Goal: Contribute content: Add original content to the website for others to see

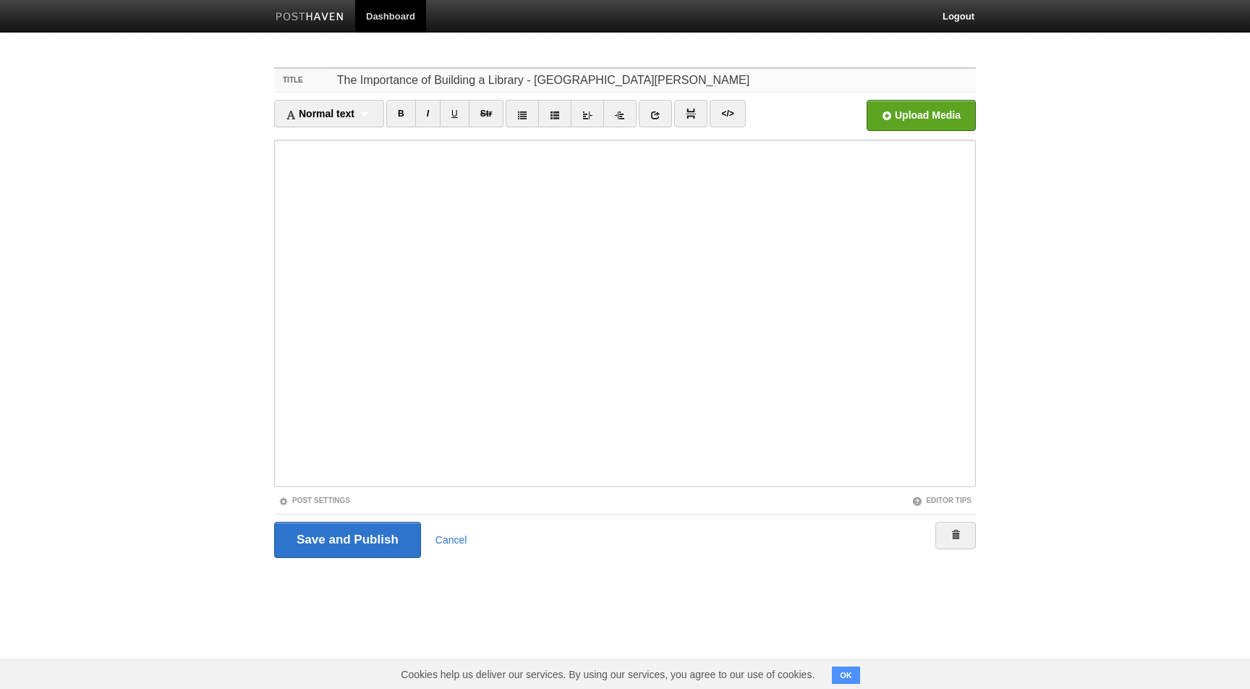
click at [612, 82] on input "The Importance of Building a Library - Abu Khadeejah 'Abdul-Waahid" at bounding box center [654, 80] width 643 height 23
type input "The Importance of Building a Library - [GEOGRAPHIC_DATA][PERSON_NAME]"
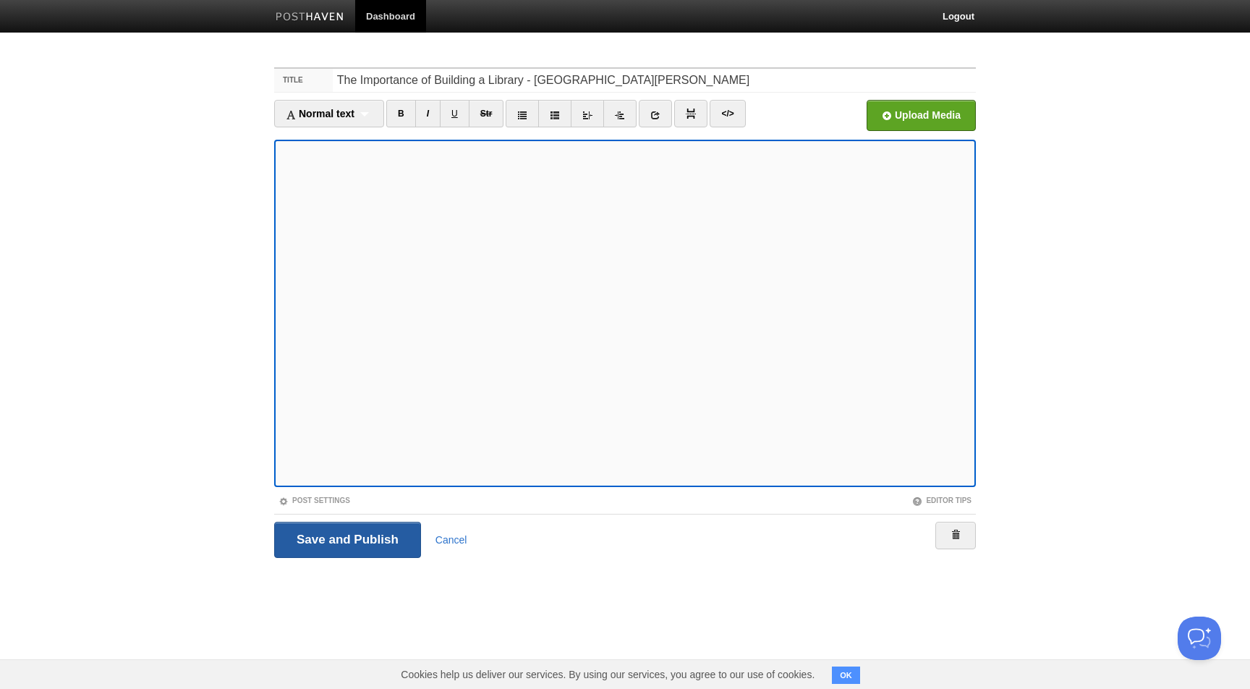
click at [362, 541] on input "Save and Publish" at bounding box center [347, 540] width 147 height 36
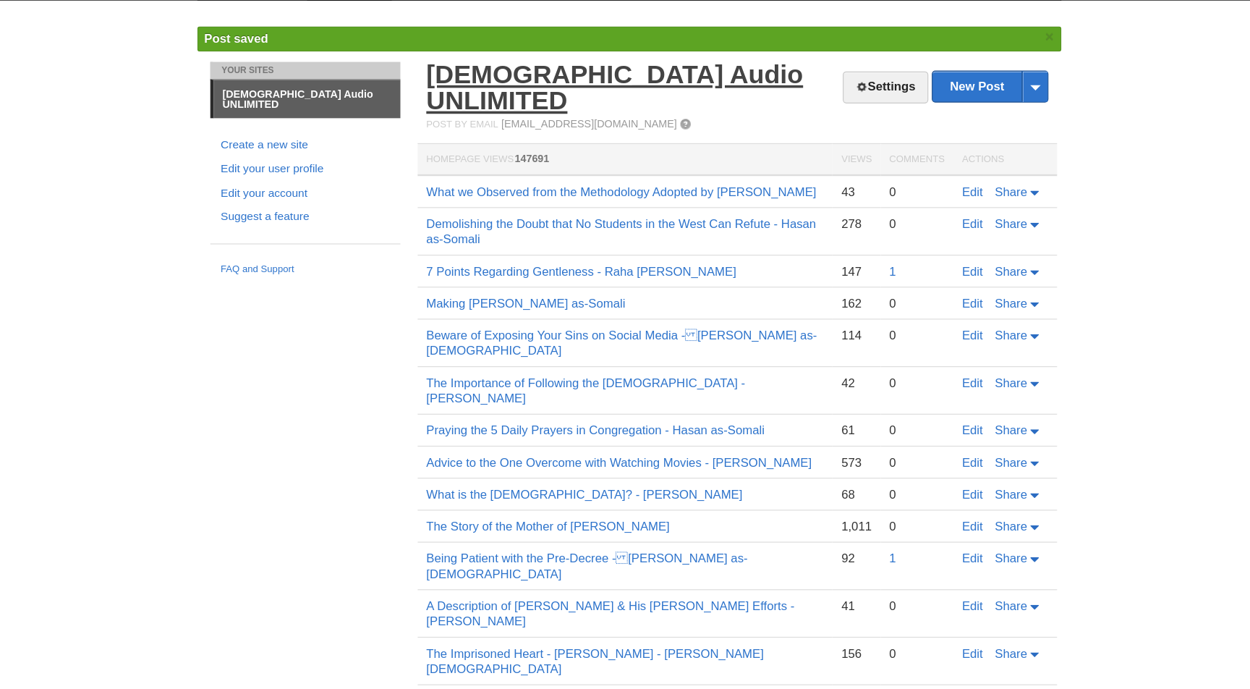
click at [593, 104] on link "[DEMOGRAPHIC_DATA] Audio UNLIMITED" at bounding box center [612, 105] width 315 height 46
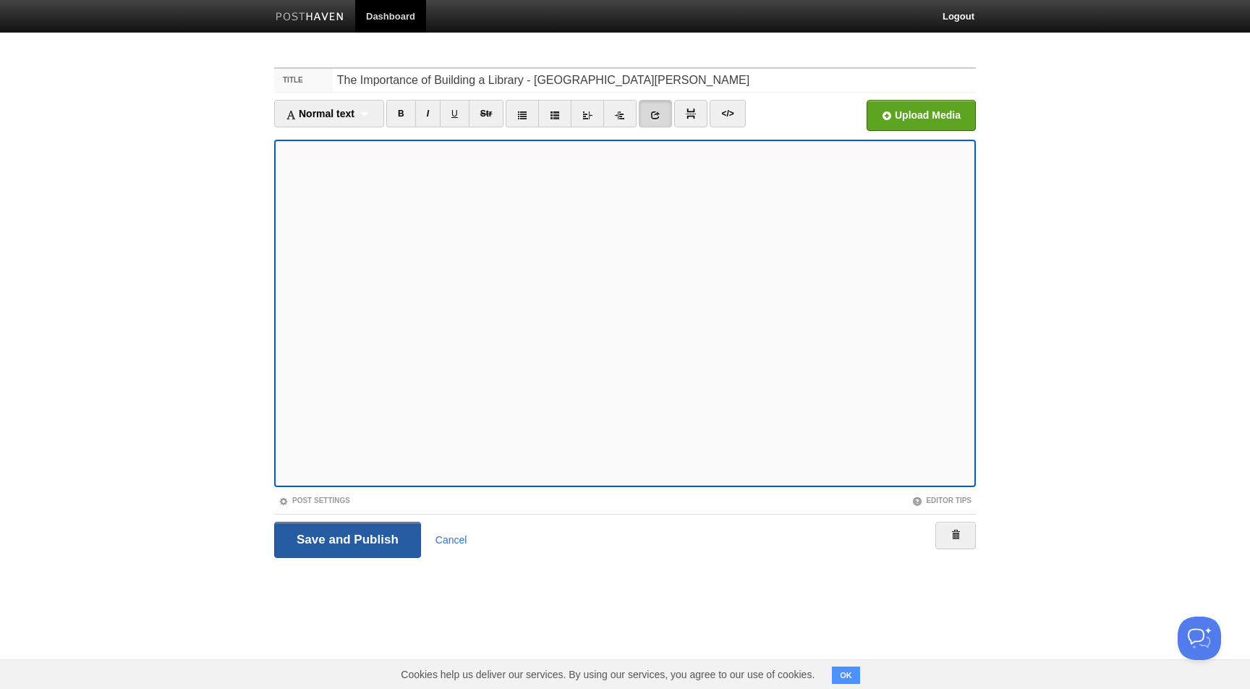
click at [385, 539] on input "Save and Publish" at bounding box center [347, 540] width 147 height 36
click at [661, 111] on icon at bounding box center [655, 115] width 10 height 10
type input "ahttps://"
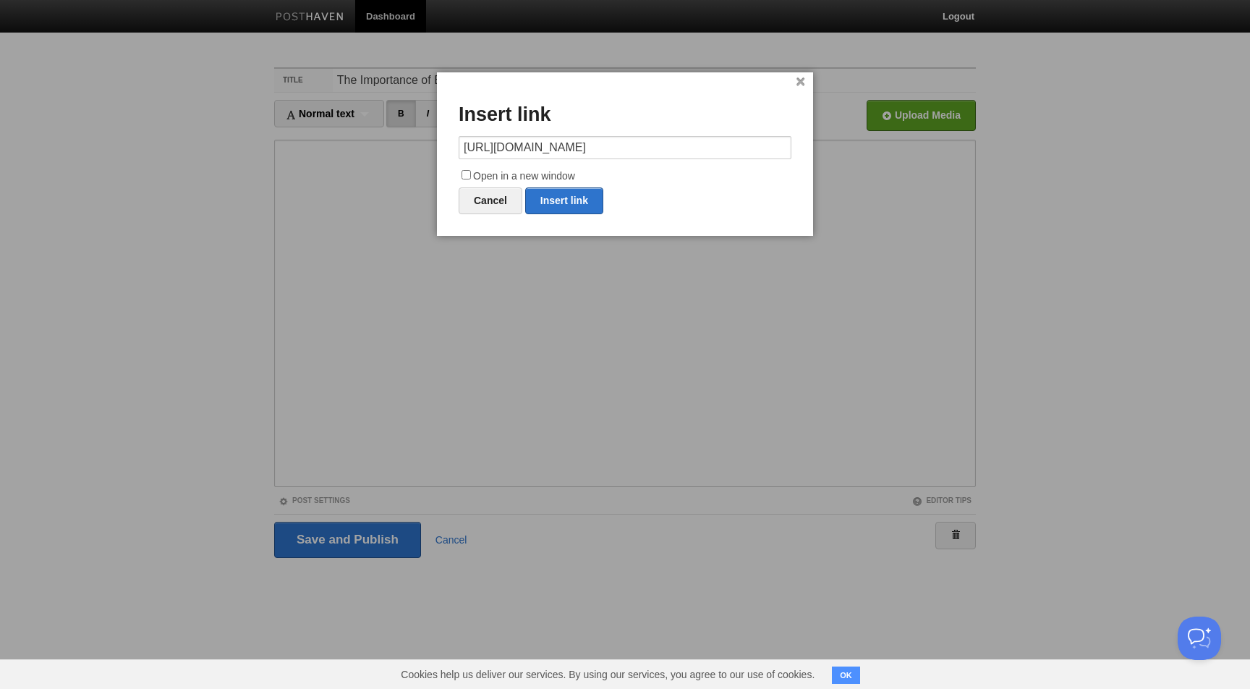
type input "https://x.com/SalafiAudioULTD"
click at [465, 173] on input "Open in a new window" at bounding box center [466, 174] width 9 height 9
checkbox input "true"
click at [564, 204] on link "Insert link" at bounding box center [564, 200] width 78 height 27
type input "https://"
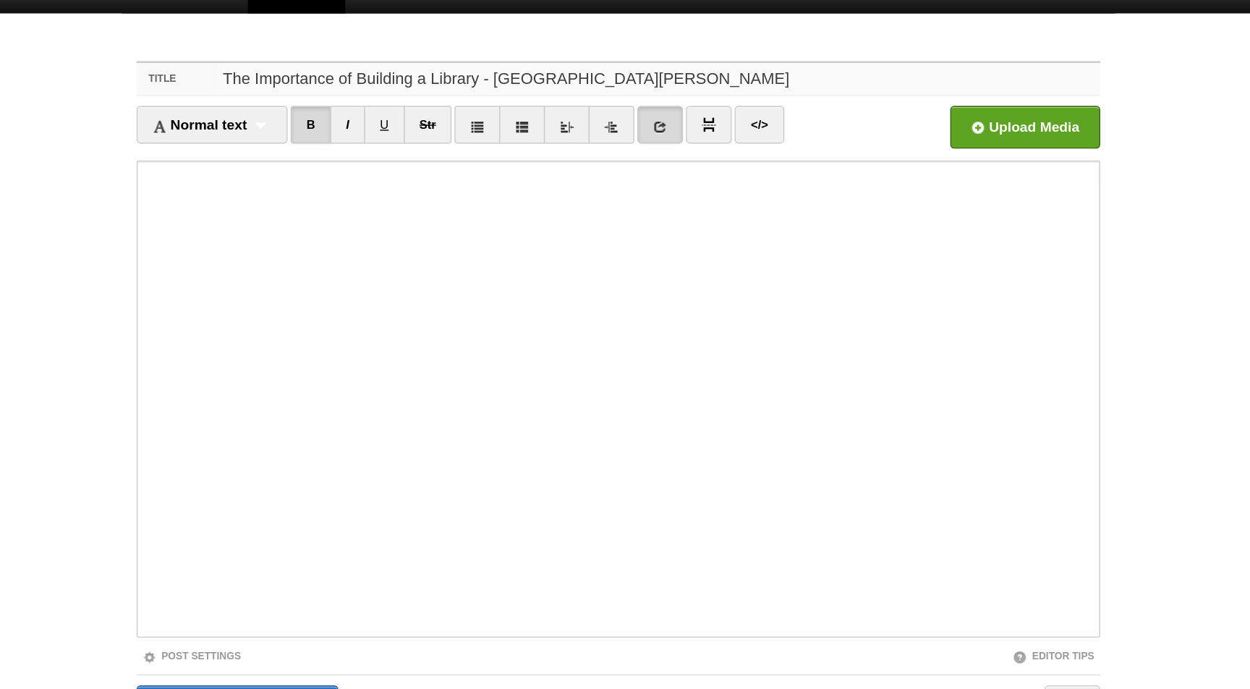
click at [610, 83] on input "The Importance of Building a Library - [GEOGRAPHIC_DATA][PERSON_NAME]" at bounding box center [654, 80] width 643 height 23
type input "The Importance of Building a Library - [GEOGRAPHIC_DATA][PERSON_NAME]"
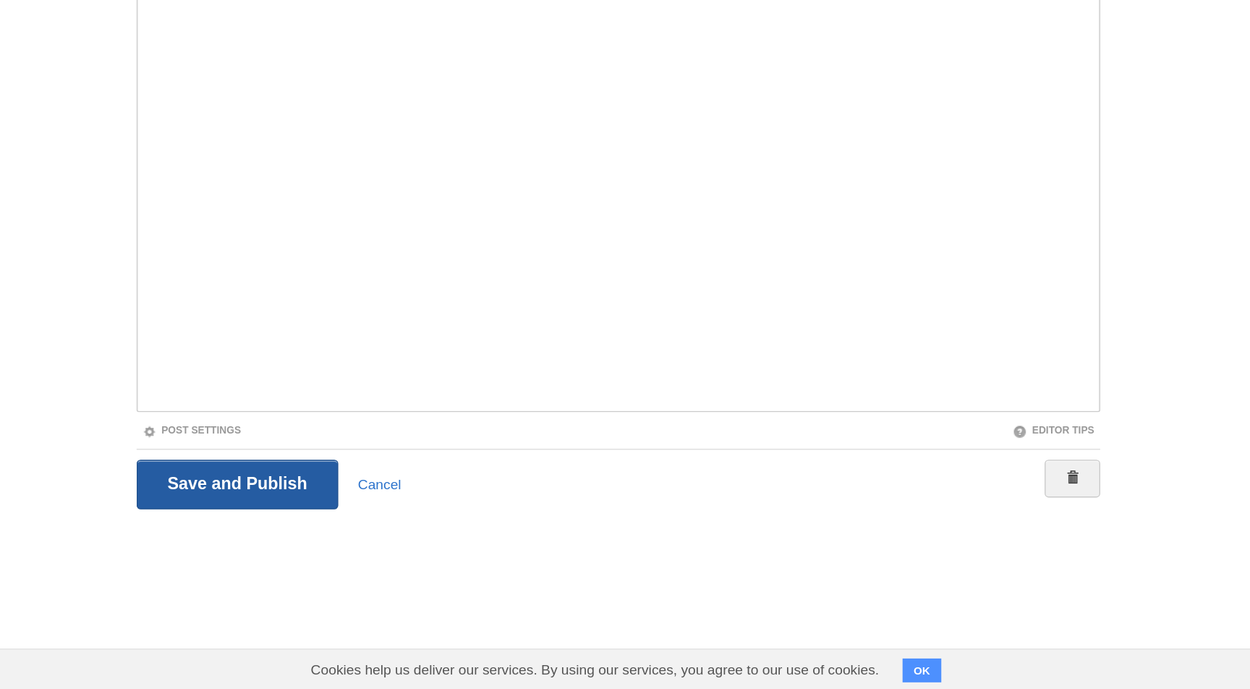
click at [378, 544] on input "Save and Publish" at bounding box center [347, 540] width 147 height 36
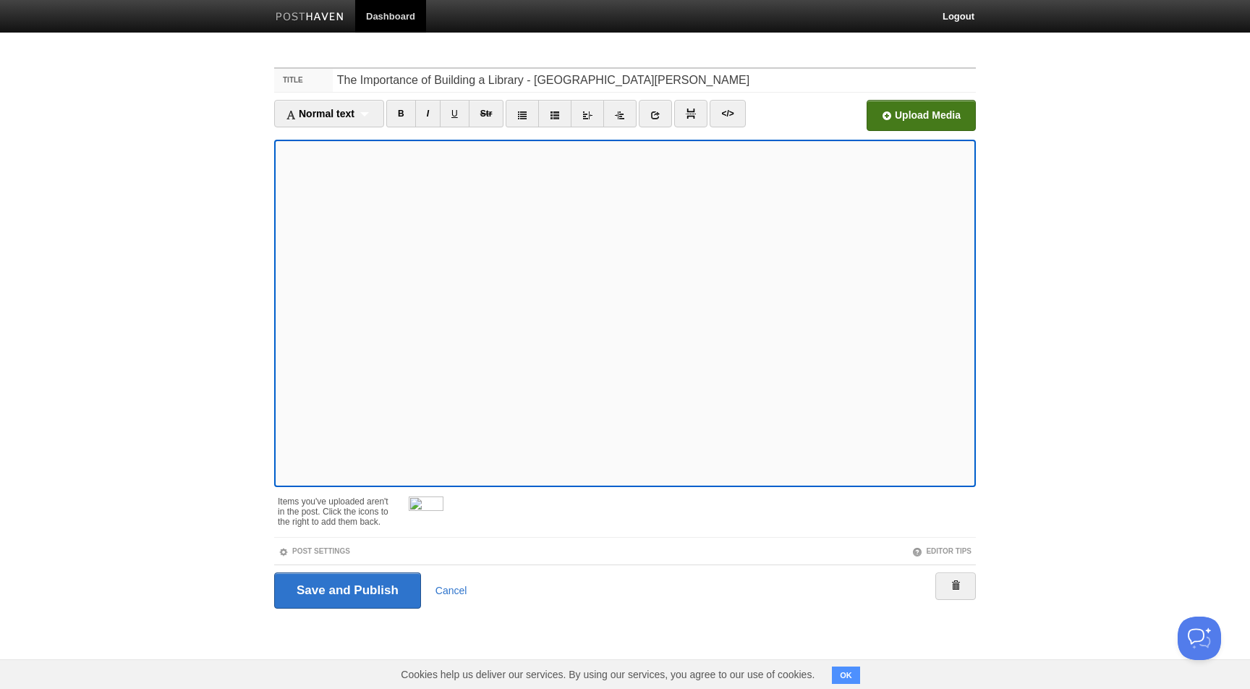
click at [948, 106] on input "file" at bounding box center [485, 119] width 1096 height 74
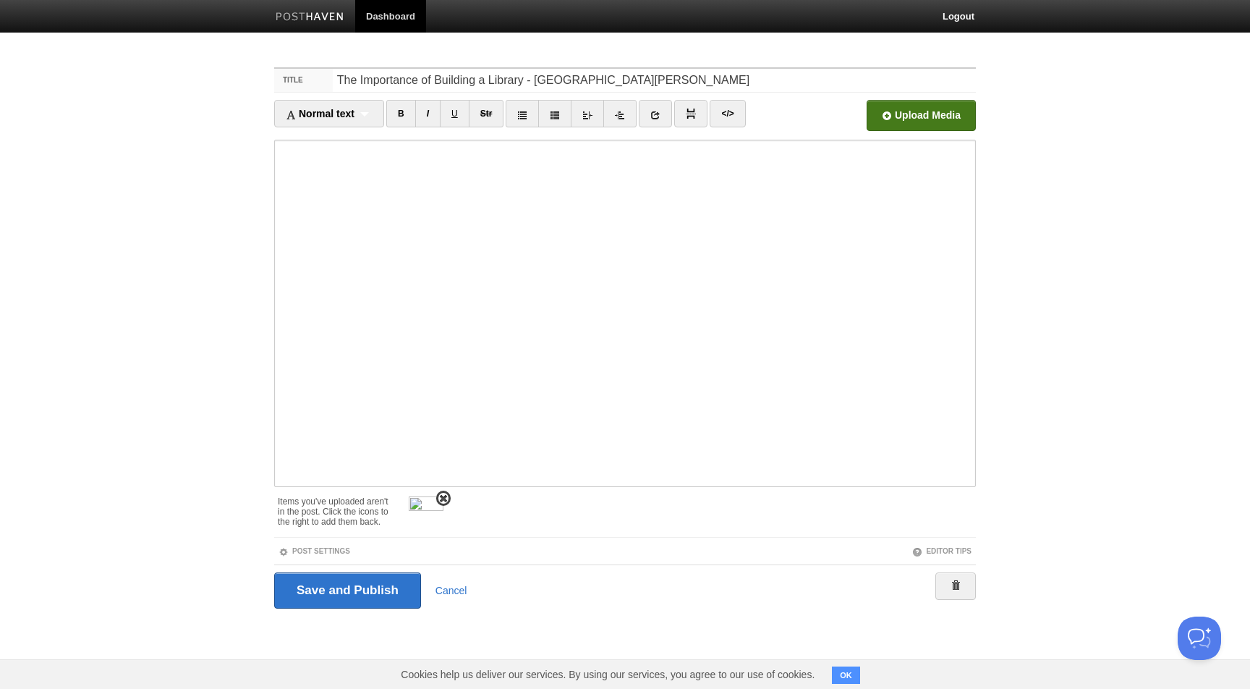
click at [449, 493] on link at bounding box center [443, 498] width 14 height 15
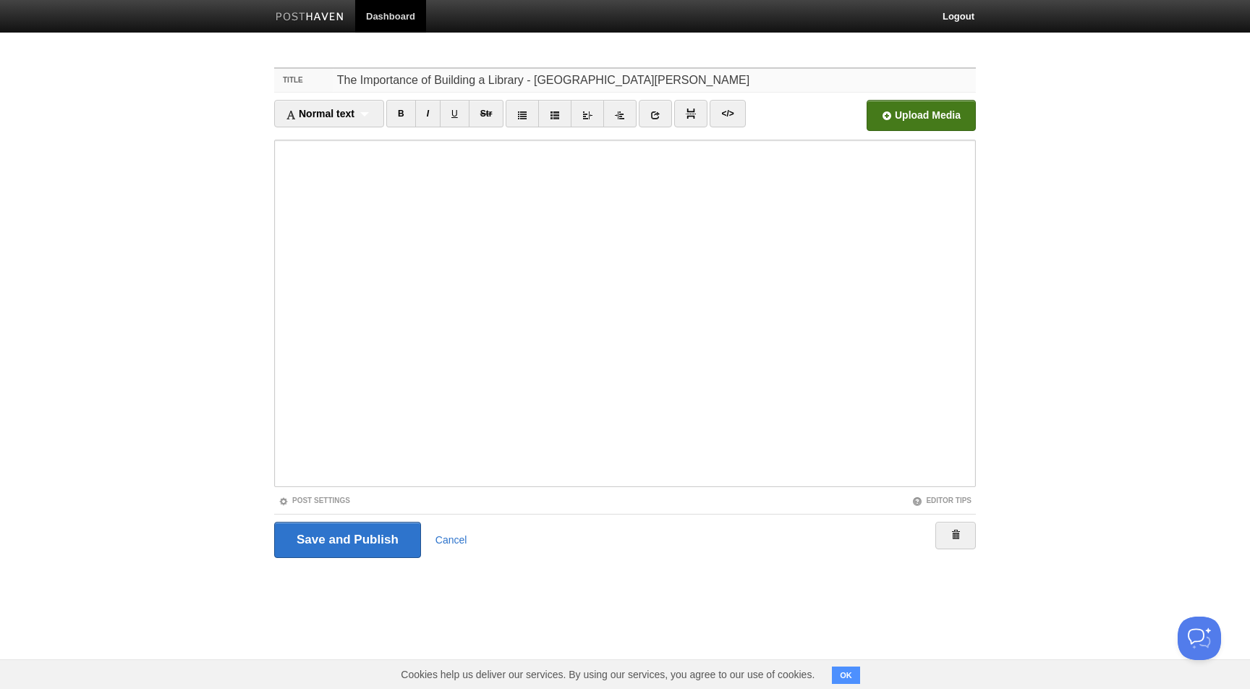
click at [672, 75] on input "The Importance of Building a Library - [GEOGRAPHIC_DATA][PERSON_NAME]" at bounding box center [654, 80] width 643 height 23
click at [672, 77] on input "The Importance of Building a Library - [GEOGRAPHIC_DATA][PERSON_NAME]" at bounding box center [654, 80] width 643 height 23
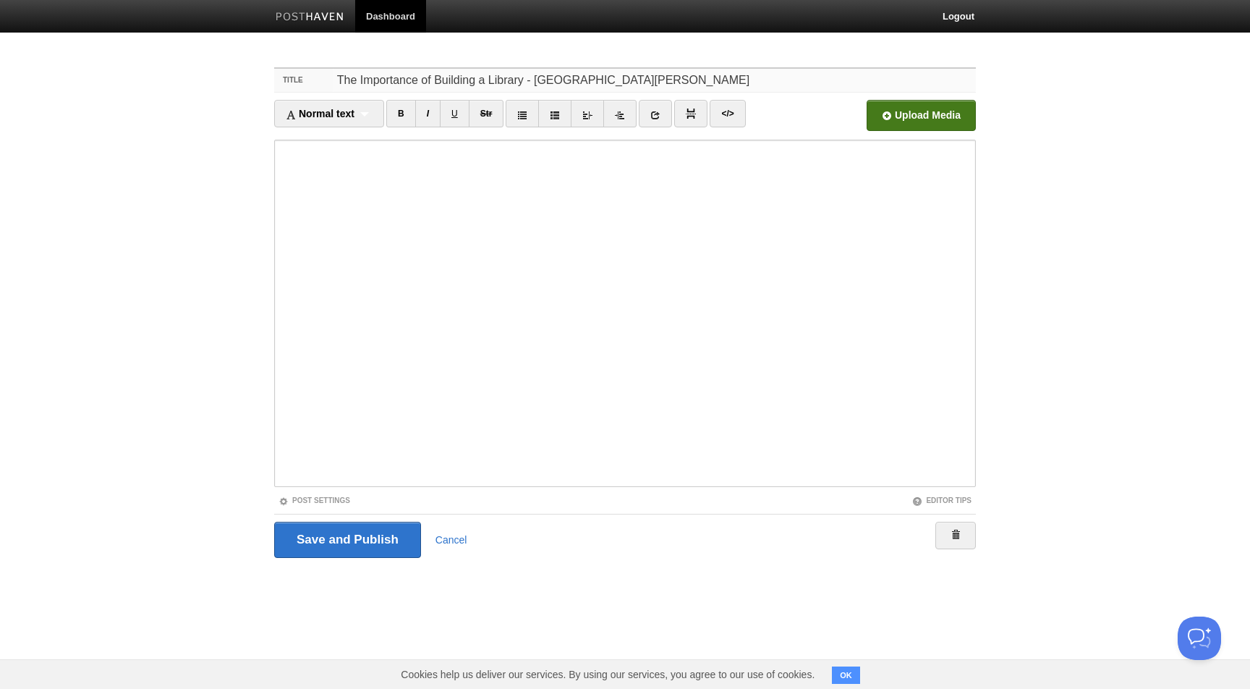
click at [672, 77] on input "The Importance of Building a Library - [GEOGRAPHIC_DATA][PERSON_NAME]" at bounding box center [654, 80] width 643 height 23
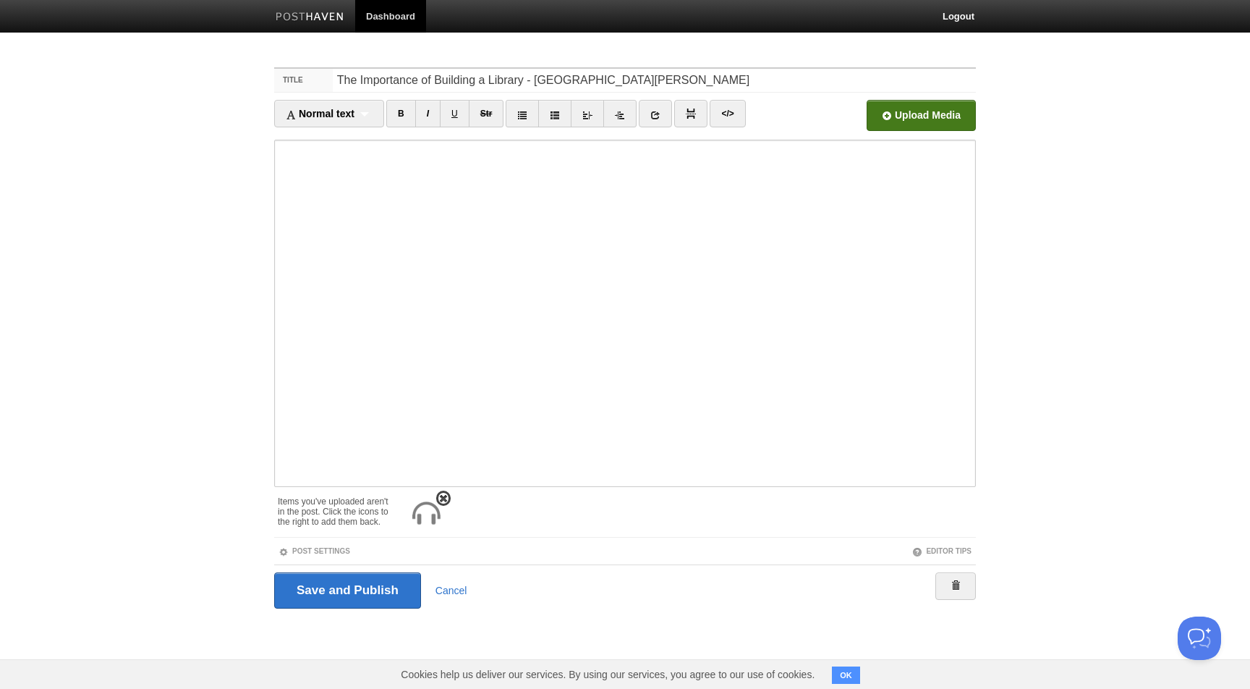
click at [444, 496] on span at bounding box center [443, 498] width 10 height 10
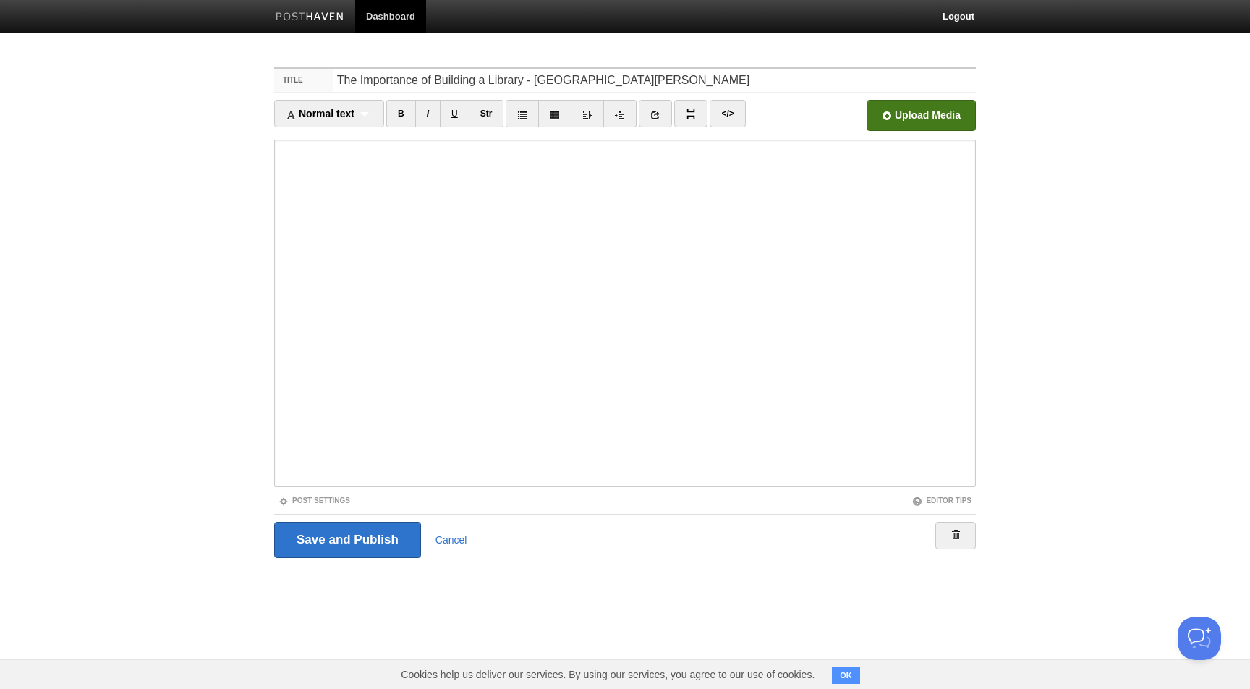
click at [906, 118] on input "file" at bounding box center [485, 119] width 1096 height 74
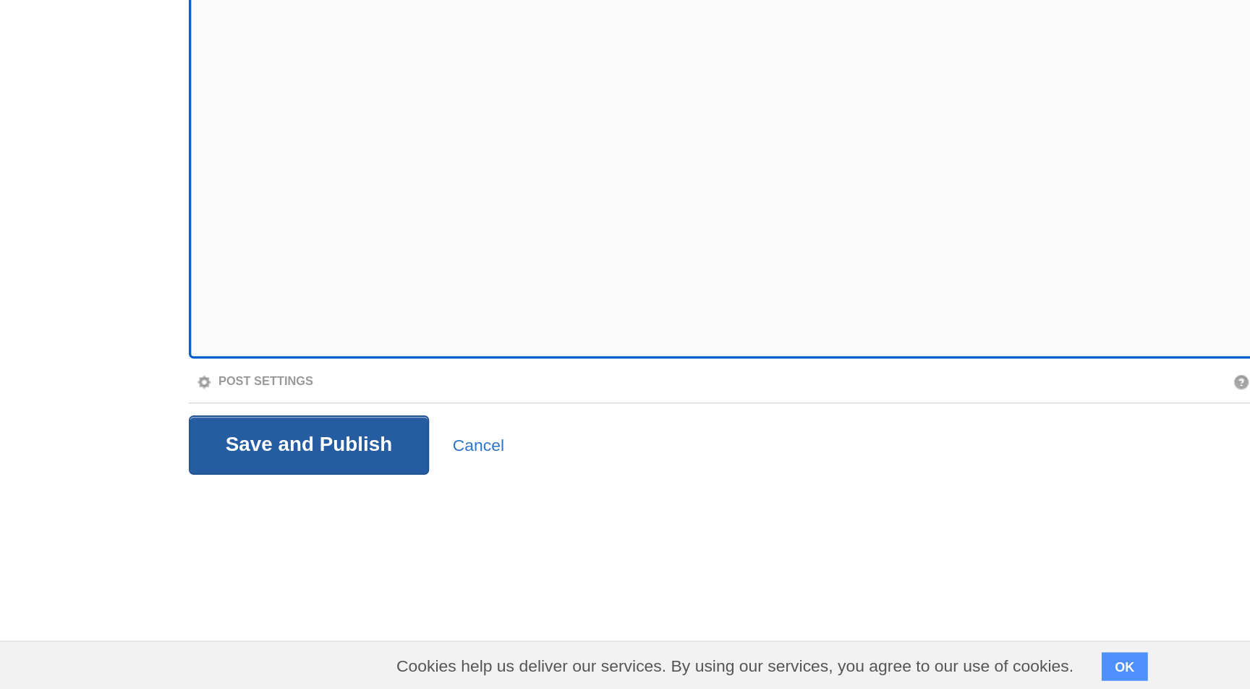
click at [336, 532] on input "Save and Publish" at bounding box center [347, 540] width 147 height 36
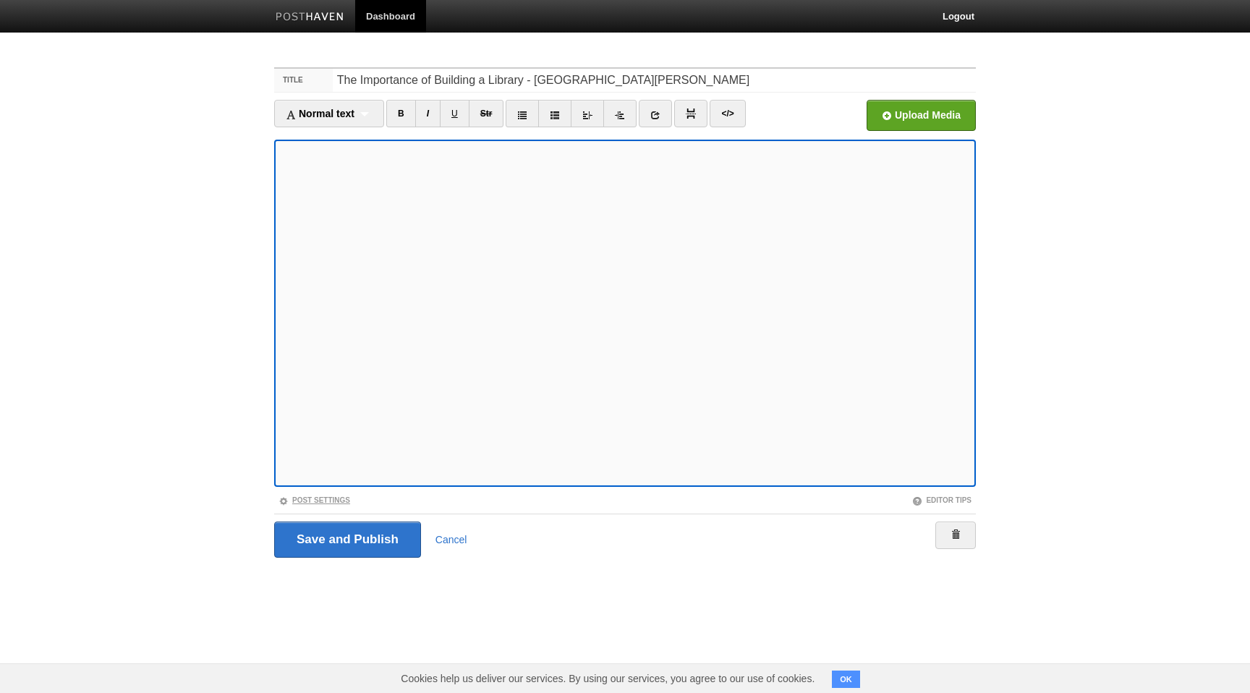
click at [336, 499] on link "Post Settings" at bounding box center [315, 500] width 72 height 8
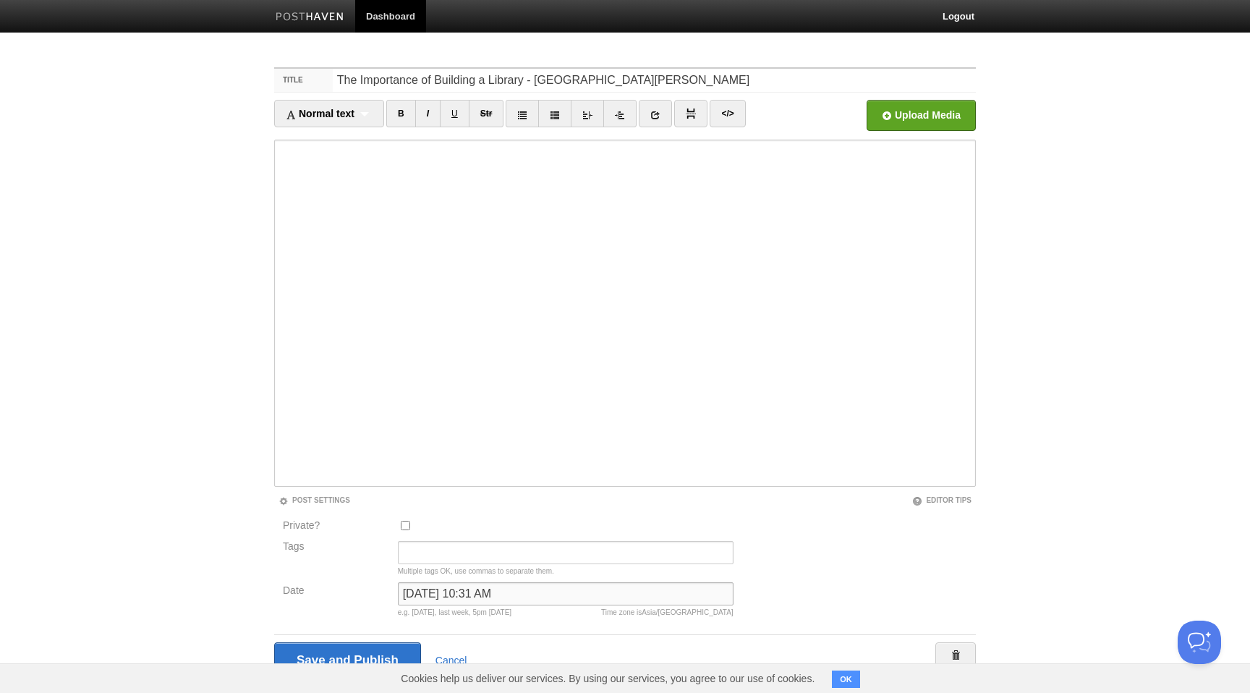
click at [501, 588] on input "[DATE] 10:31 AM" at bounding box center [566, 593] width 336 height 23
click at [501, 588] on input "October 7, 2024 at 10:31 AM" at bounding box center [566, 593] width 336 height 23
type input "now"
click at [274, 643] on input "Save and Publish" at bounding box center [347, 661] width 147 height 36
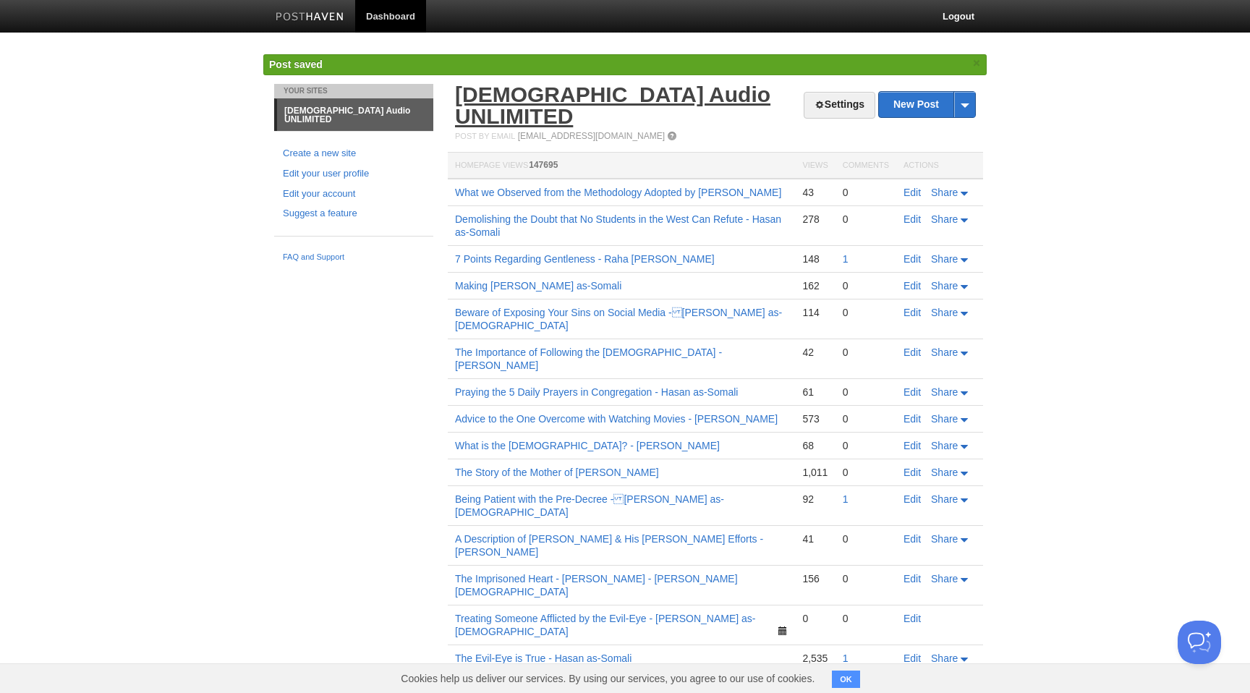
click at [606, 101] on link "[DEMOGRAPHIC_DATA] Audio UNLIMITED" at bounding box center [612, 105] width 315 height 46
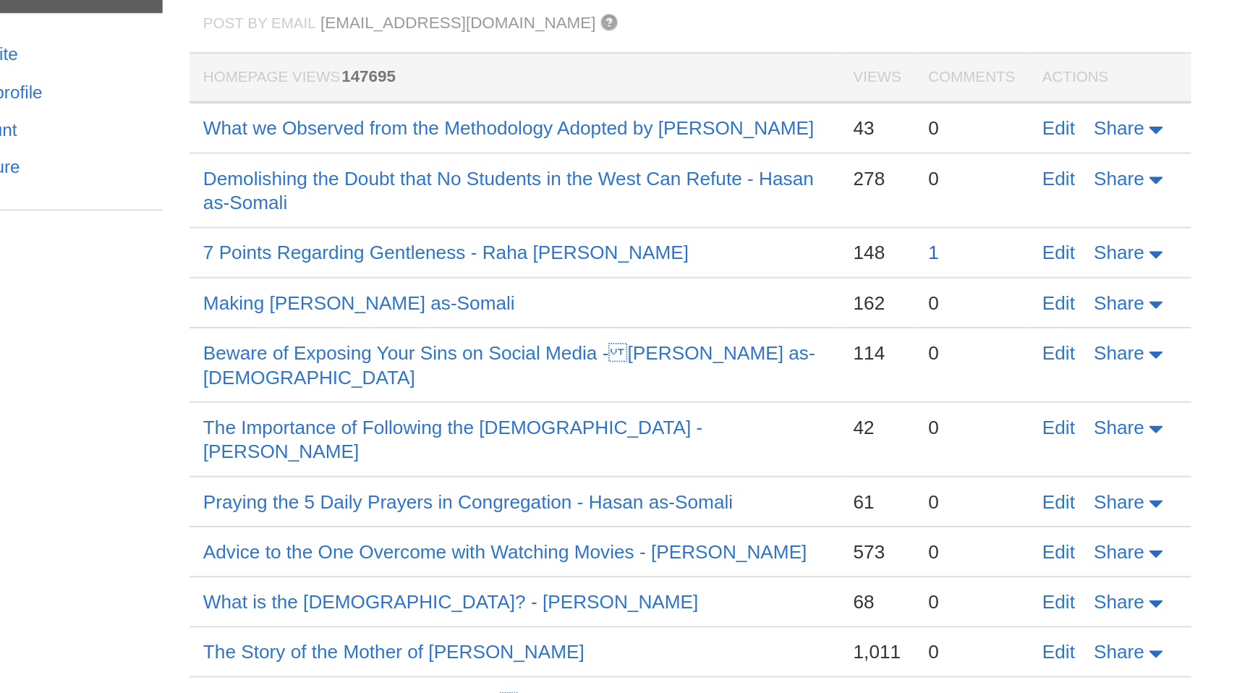
click at [847, 224] on link "1" at bounding box center [846, 230] width 6 height 12
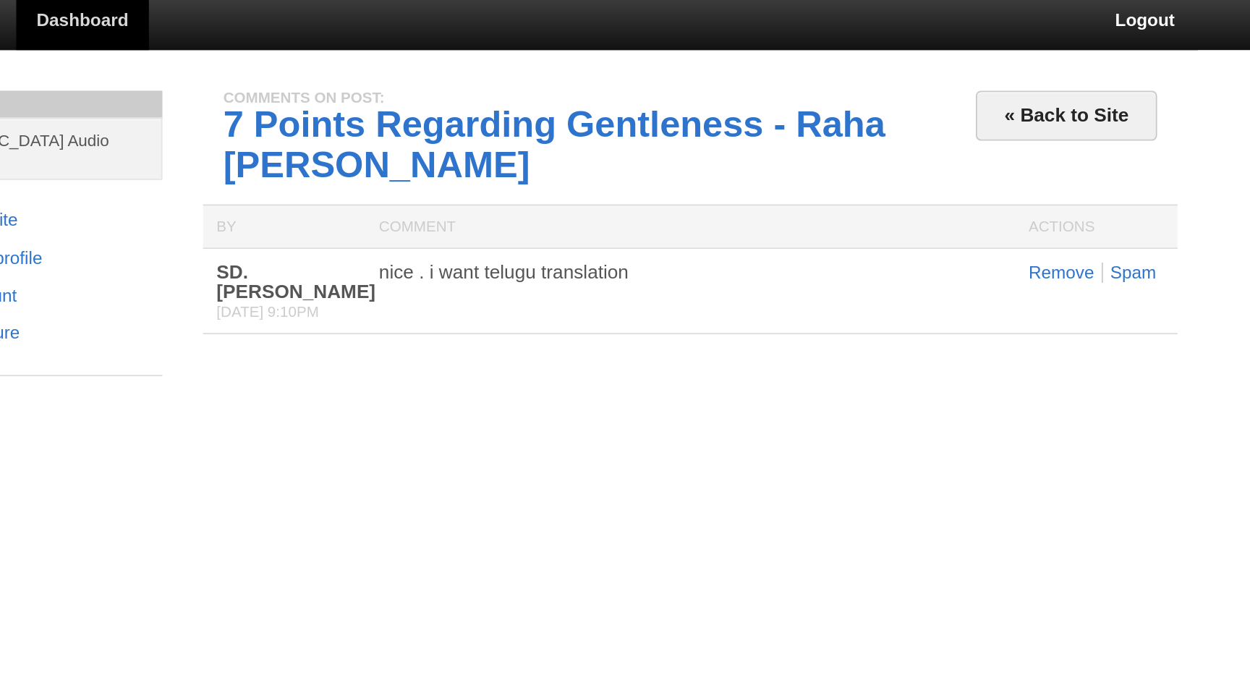
click at [655, 153] on div "nice . i want telugu translation" at bounding box center [715, 151] width 333 height 10
click at [495, 156] on b "SD. ZAREENA BEGUM" at bounding box center [504, 156] width 85 height 22
click at [920, 68] on link "« Back to Site" at bounding box center [916, 67] width 97 height 27
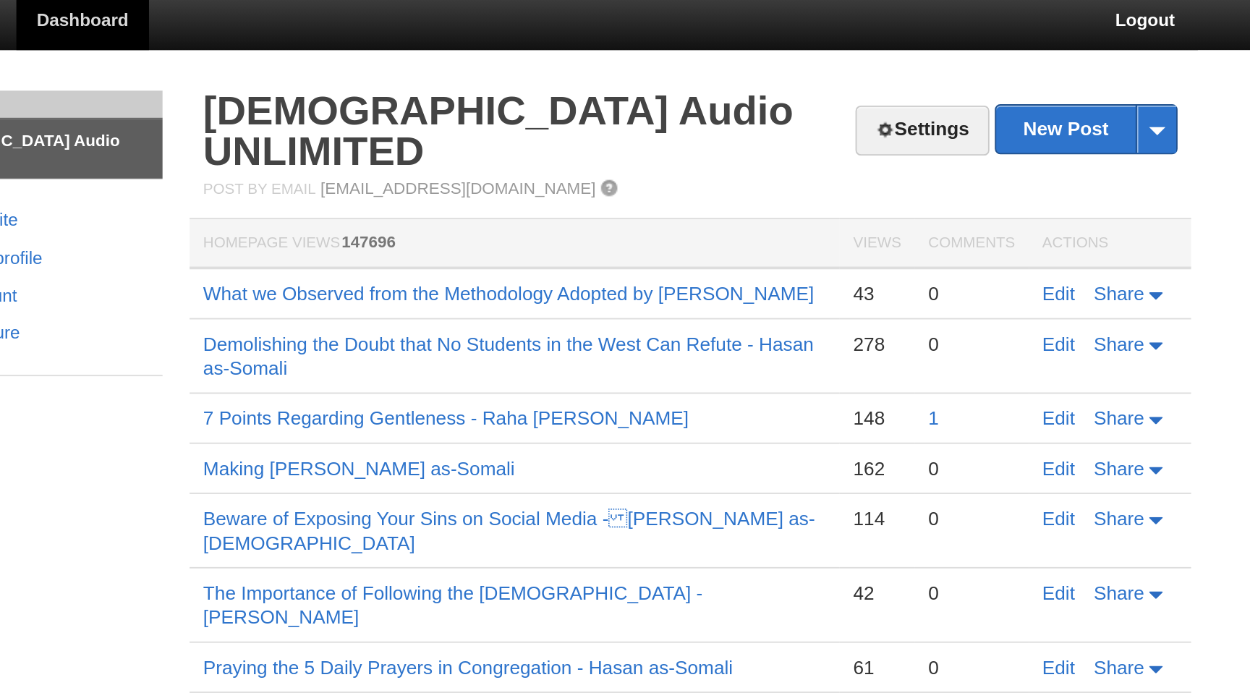
click at [655, 221] on td "7 Points Regarding Gentleness - Raha [PERSON_NAME]" at bounding box center [621, 229] width 347 height 27
click at [645, 224] on link "7 Points Regarding Gentleness - Raha [PERSON_NAME]" at bounding box center [585, 230] width 260 height 12
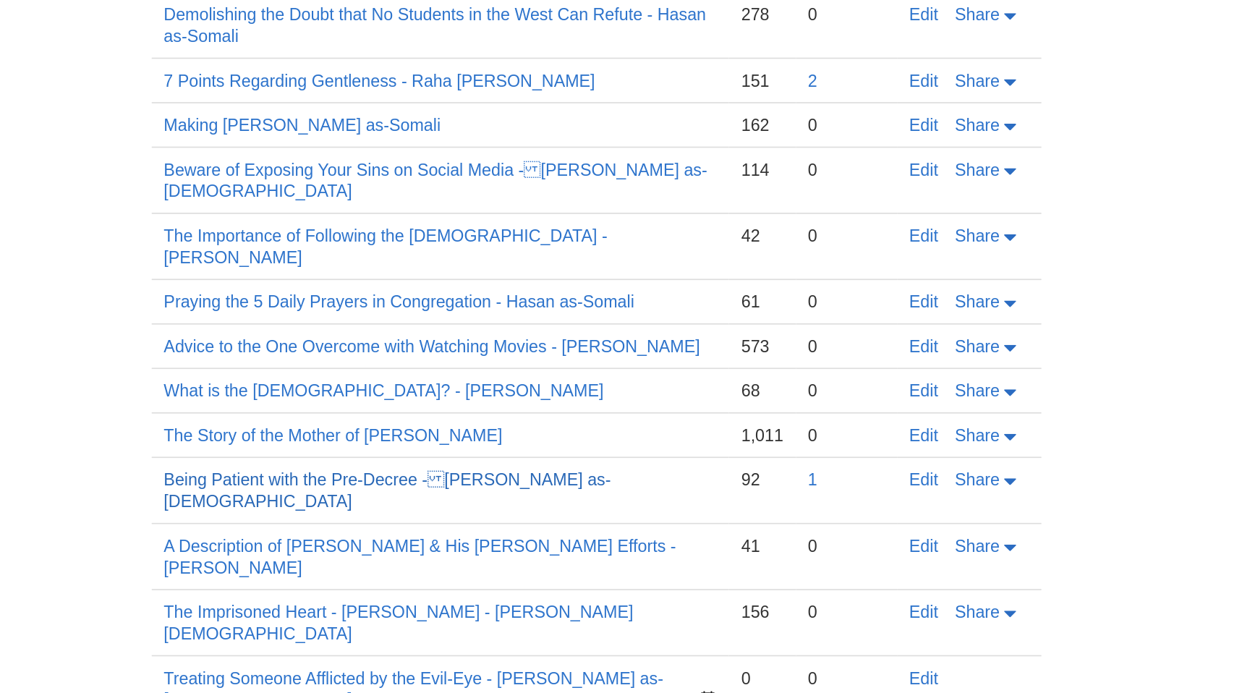
click at [691, 504] on link "Being Patient with the Pre-Decree -[PERSON_NAME] as-[DEMOGRAPHIC_DATA]" at bounding box center [589, 516] width 269 height 25
